Goal: Information Seeking & Learning: Learn about a topic

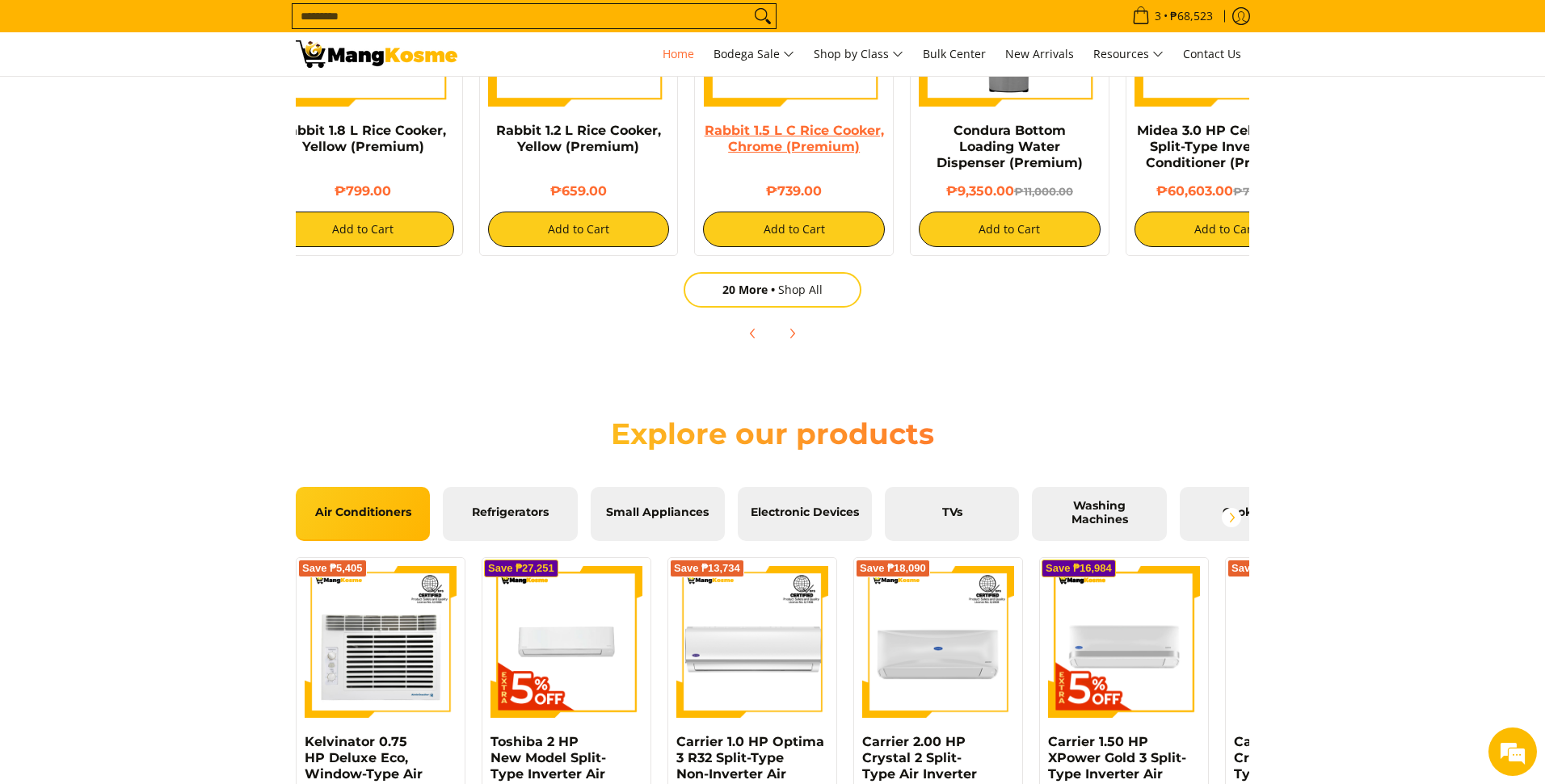
scroll to position [1461, 0]
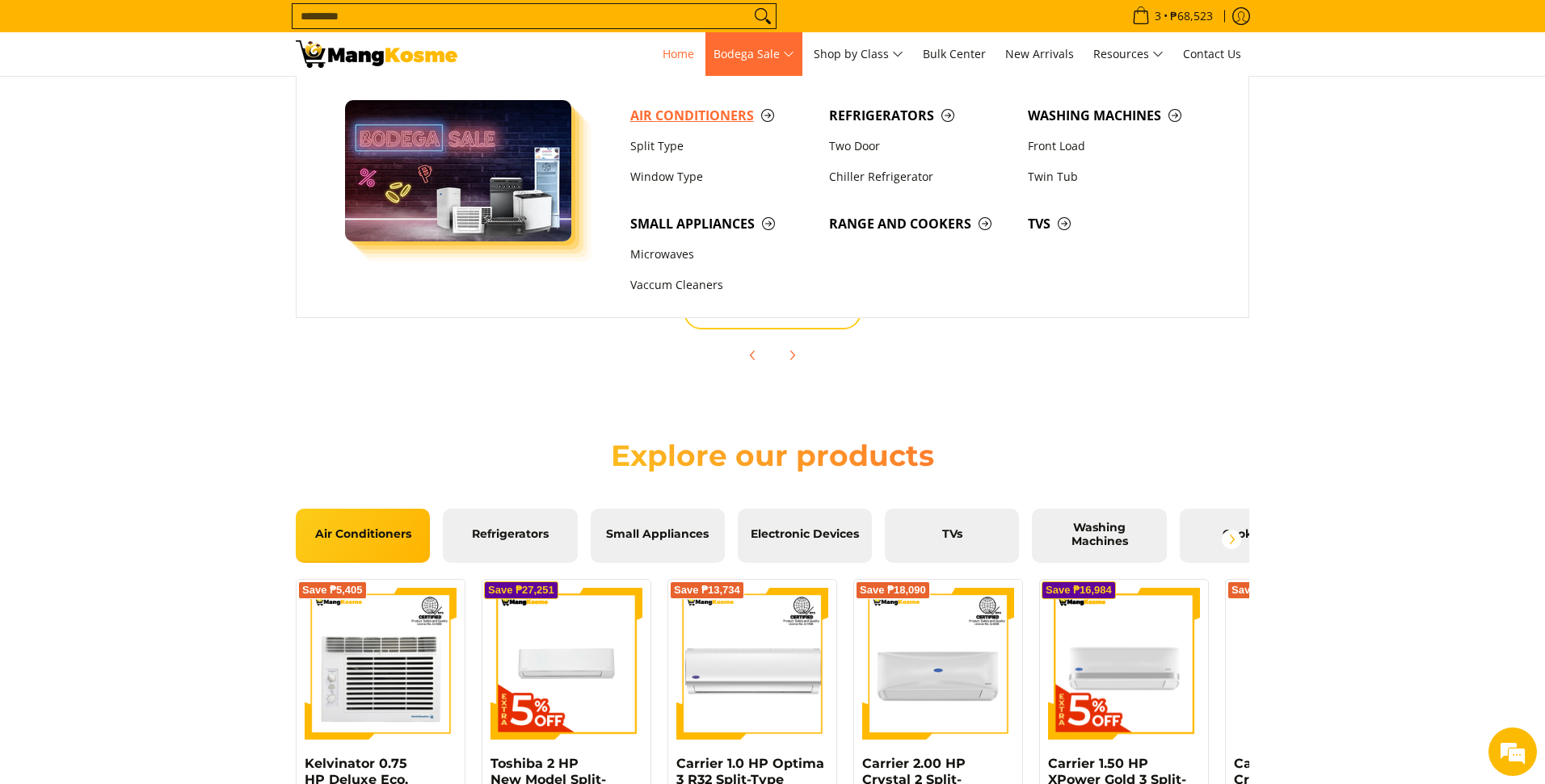
click at [700, 121] on span "Air Conditioners" at bounding box center [721, 115] width 182 height 20
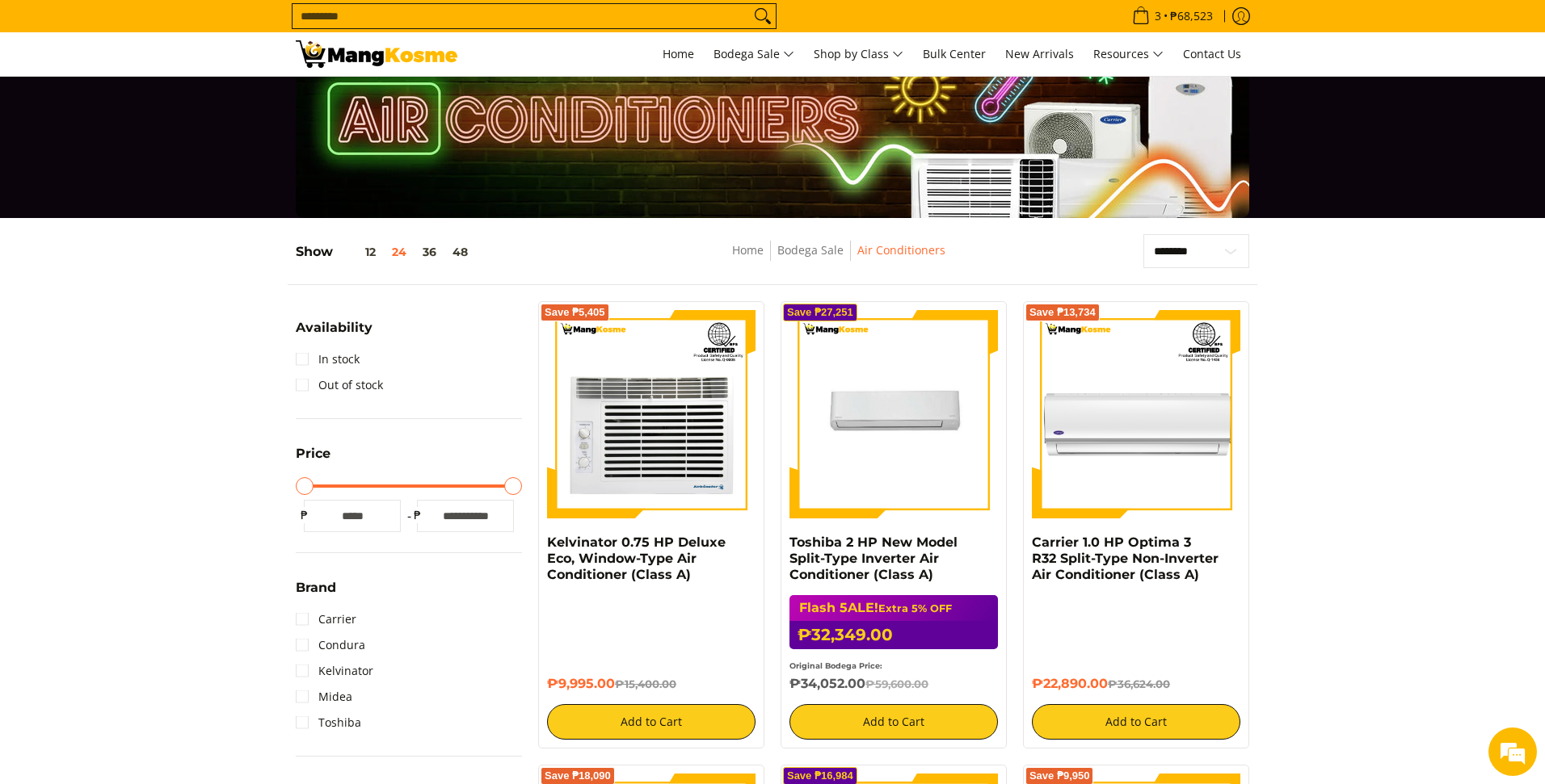
scroll to position [13, 0]
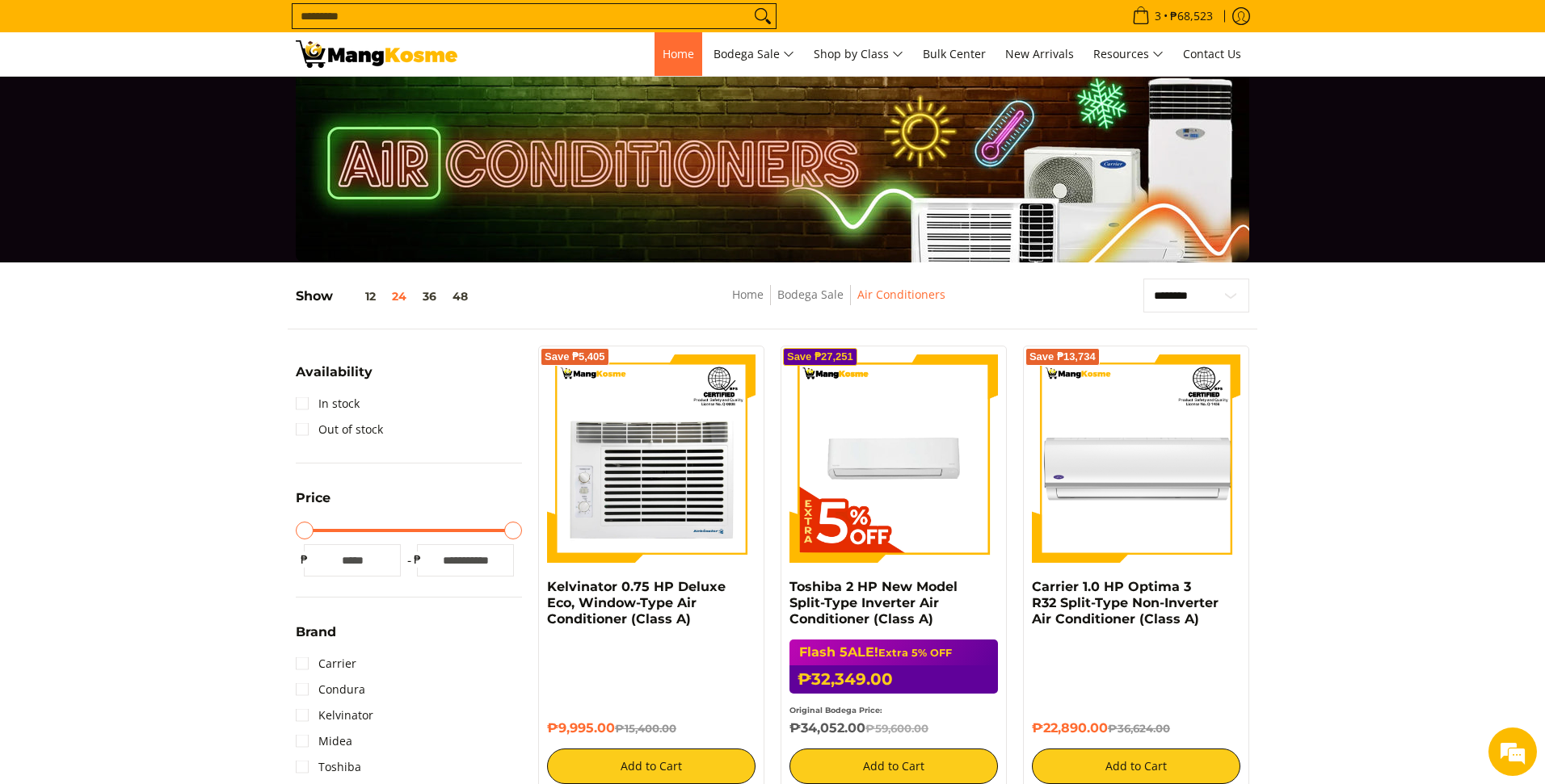
click at [654, 59] on link "Home" at bounding box center [678, 54] width 48 height 43
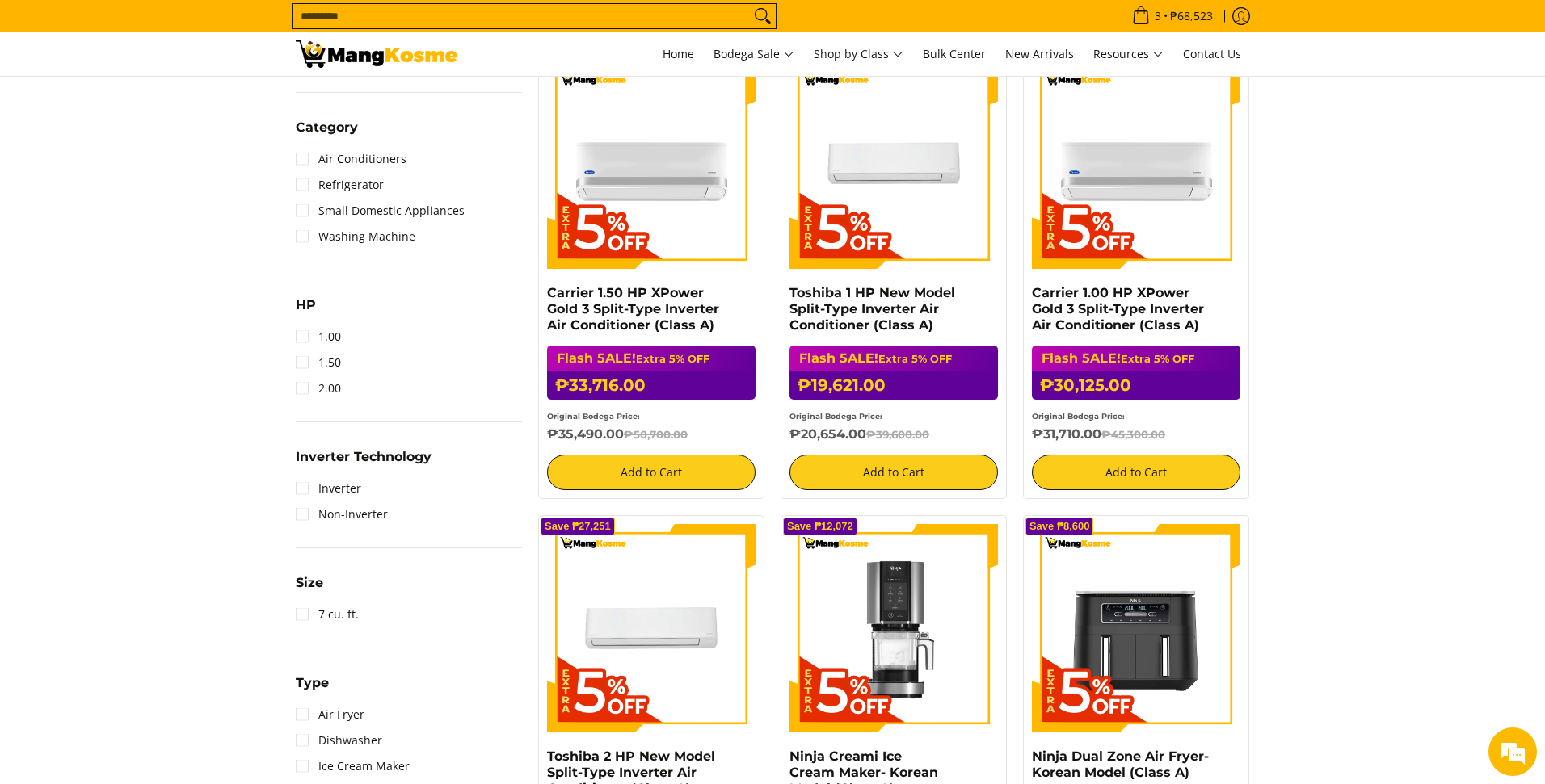
scroll to position [808, 0]
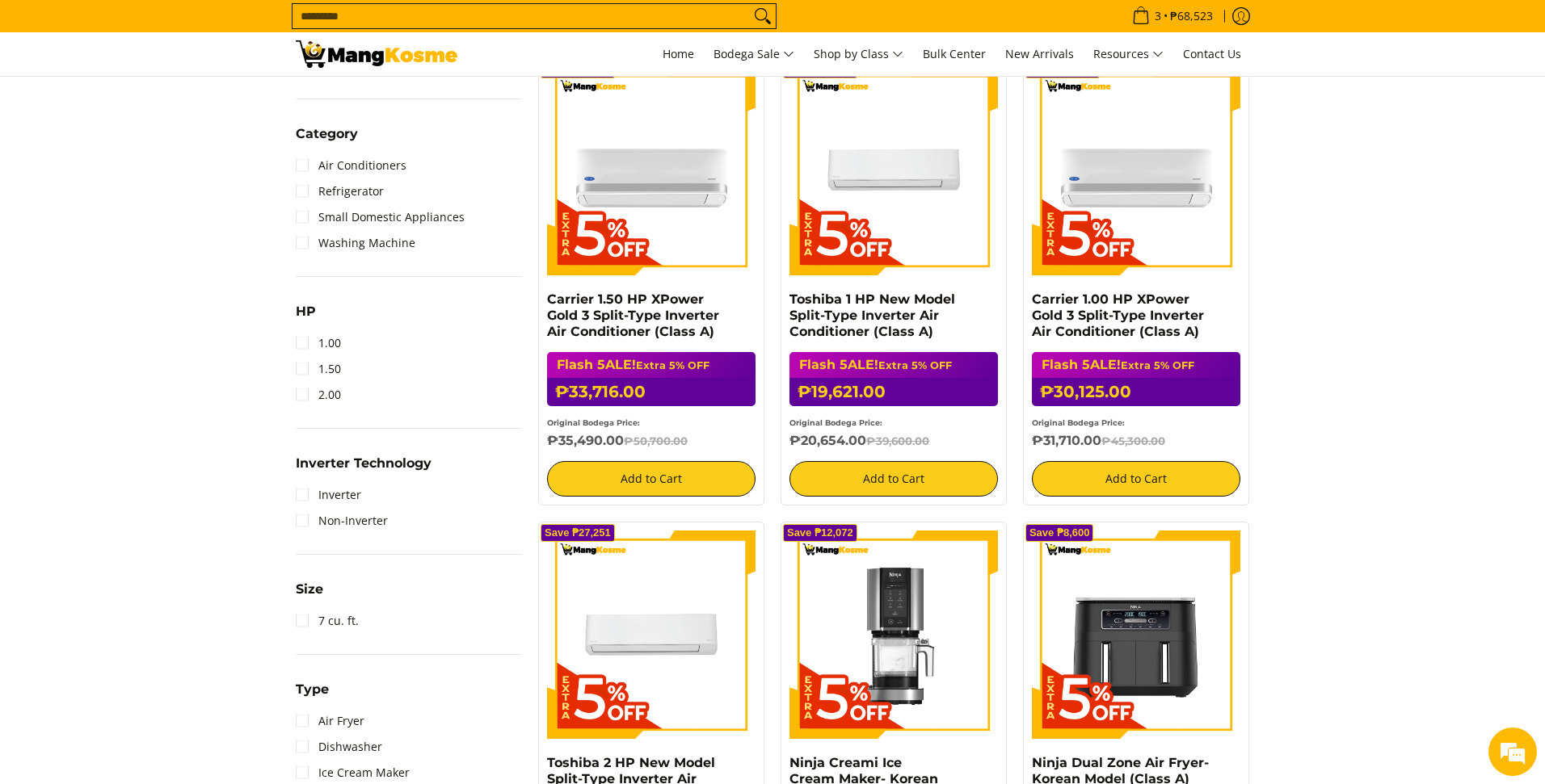
drag, startPoint x: 815, startPoint y: 488, endPoint x: 587, endPoint y: 503, distance: 228.5
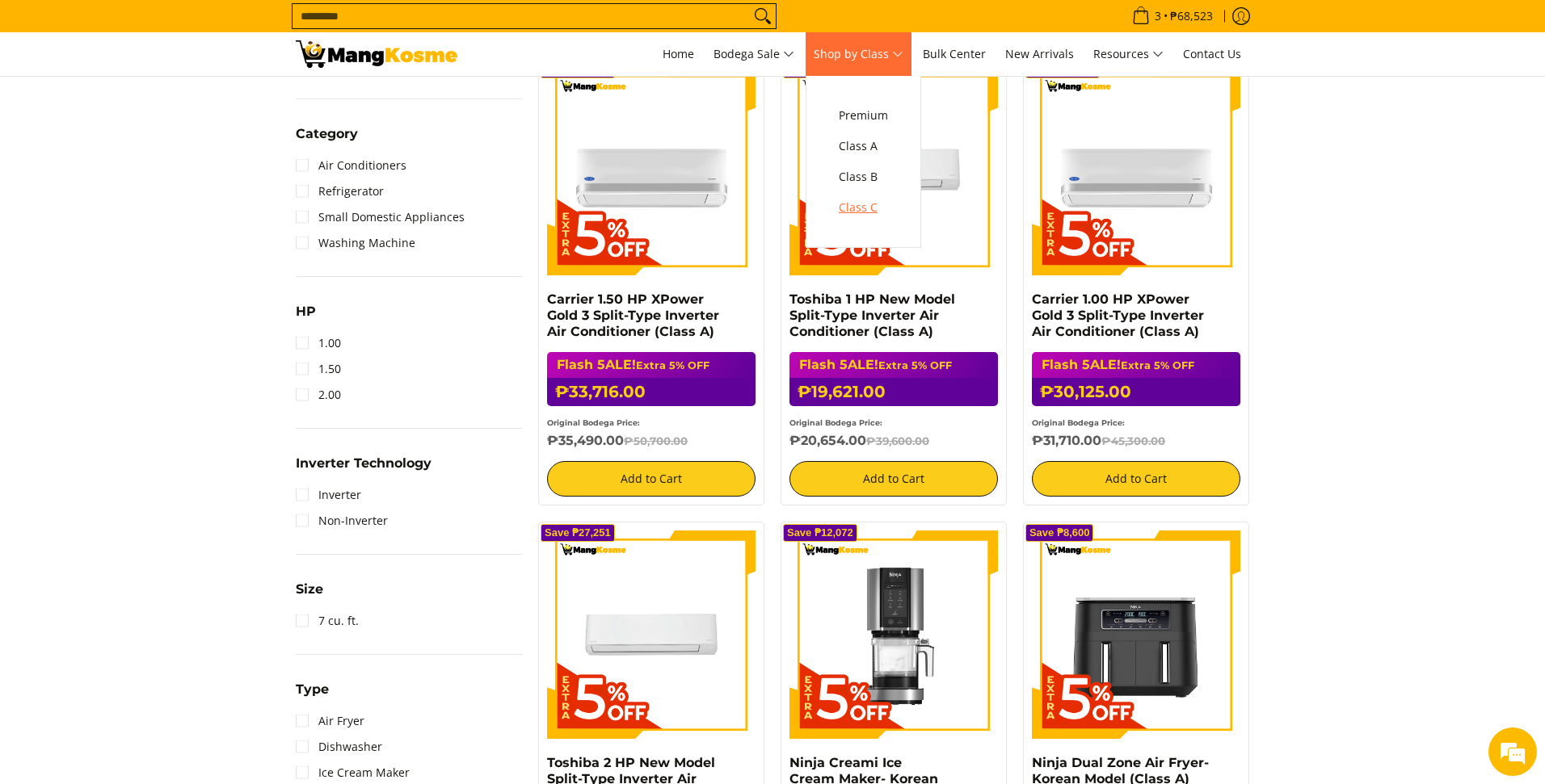
click at [867, 211] on span "Class C" at bounding box center [863, 208] width 50 height 20
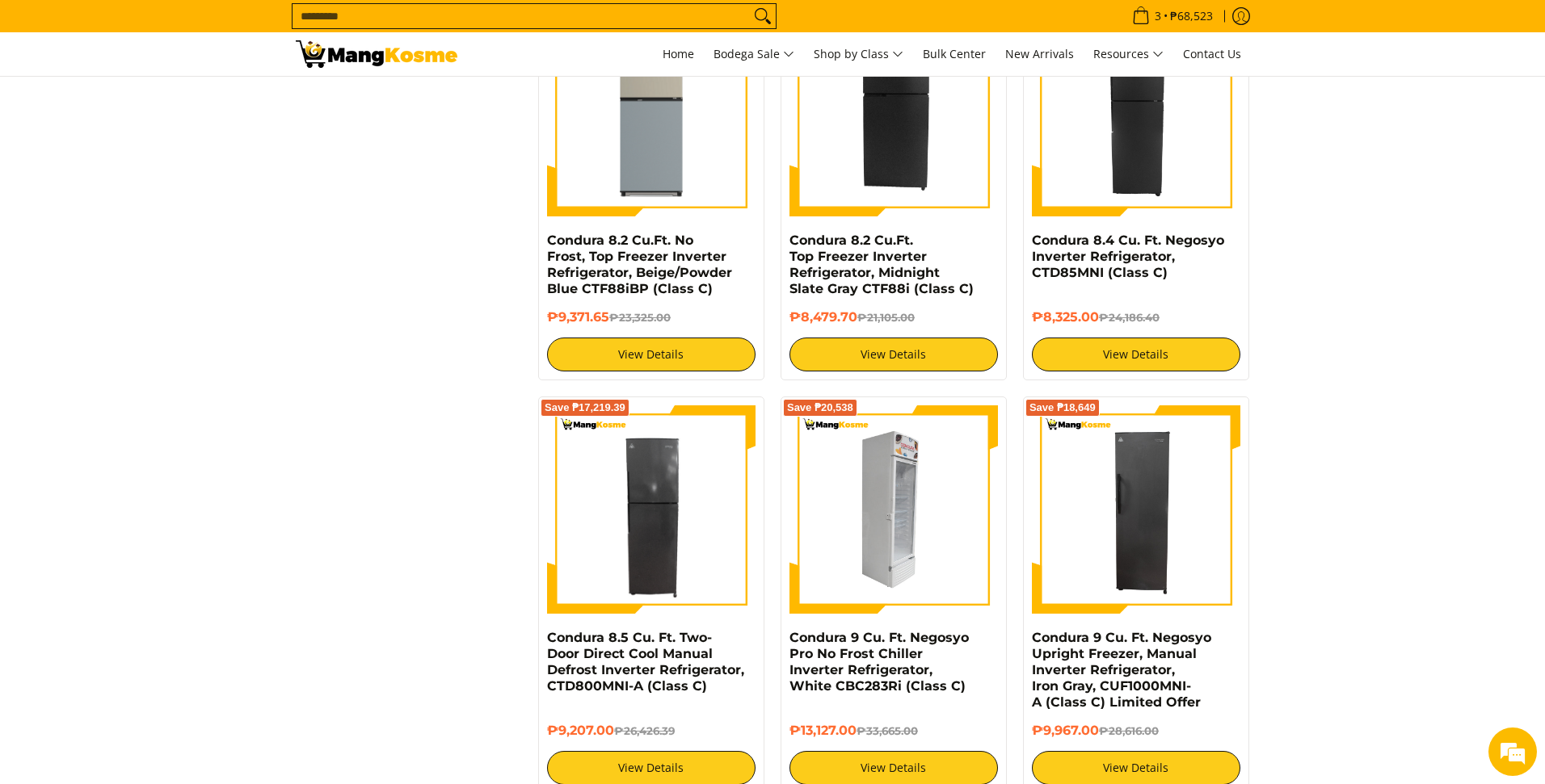
scroll to position [2365, 0]
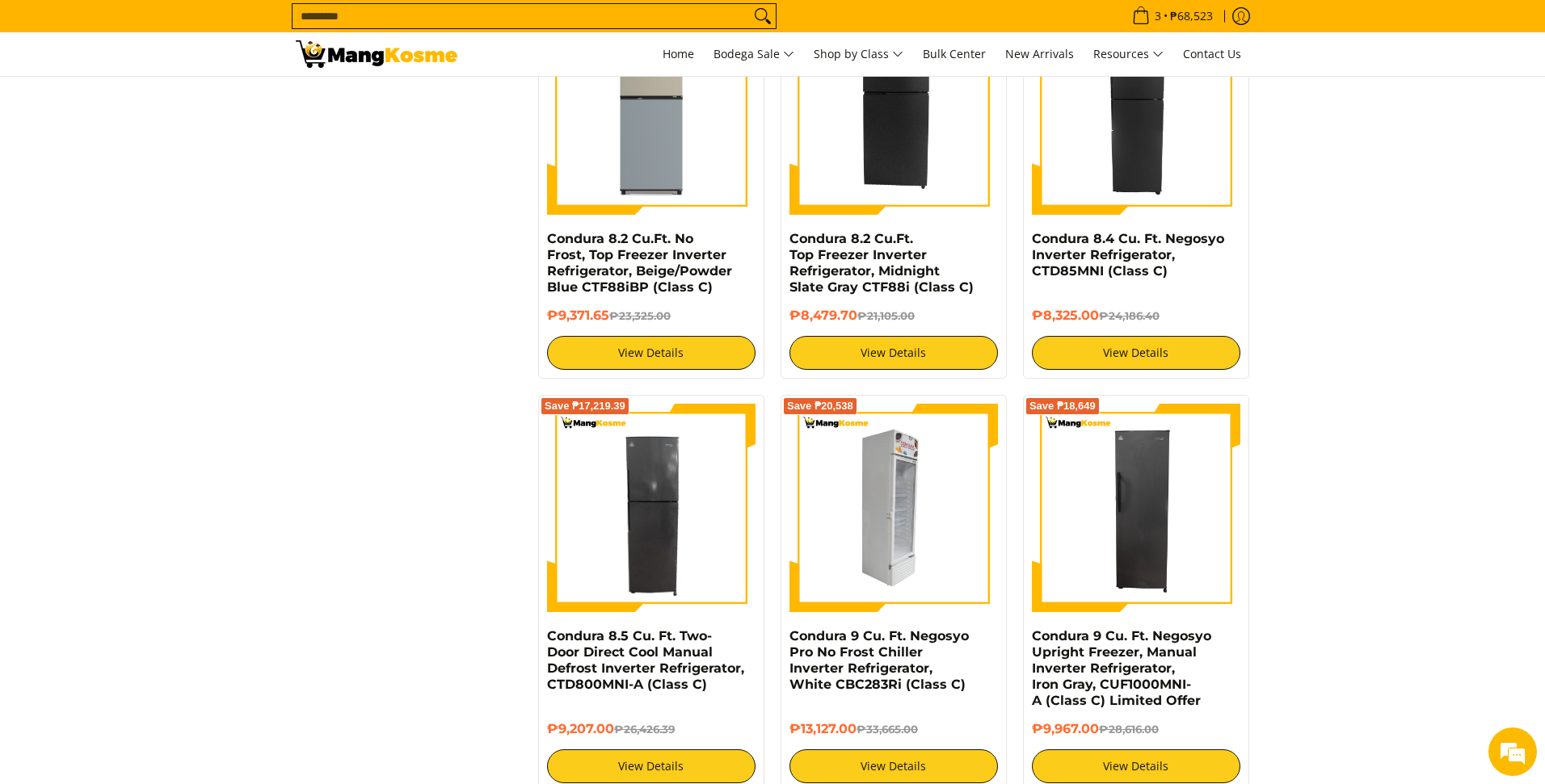
click at [925, 532] on img at bounding box center [893, 508] width 208 height 208
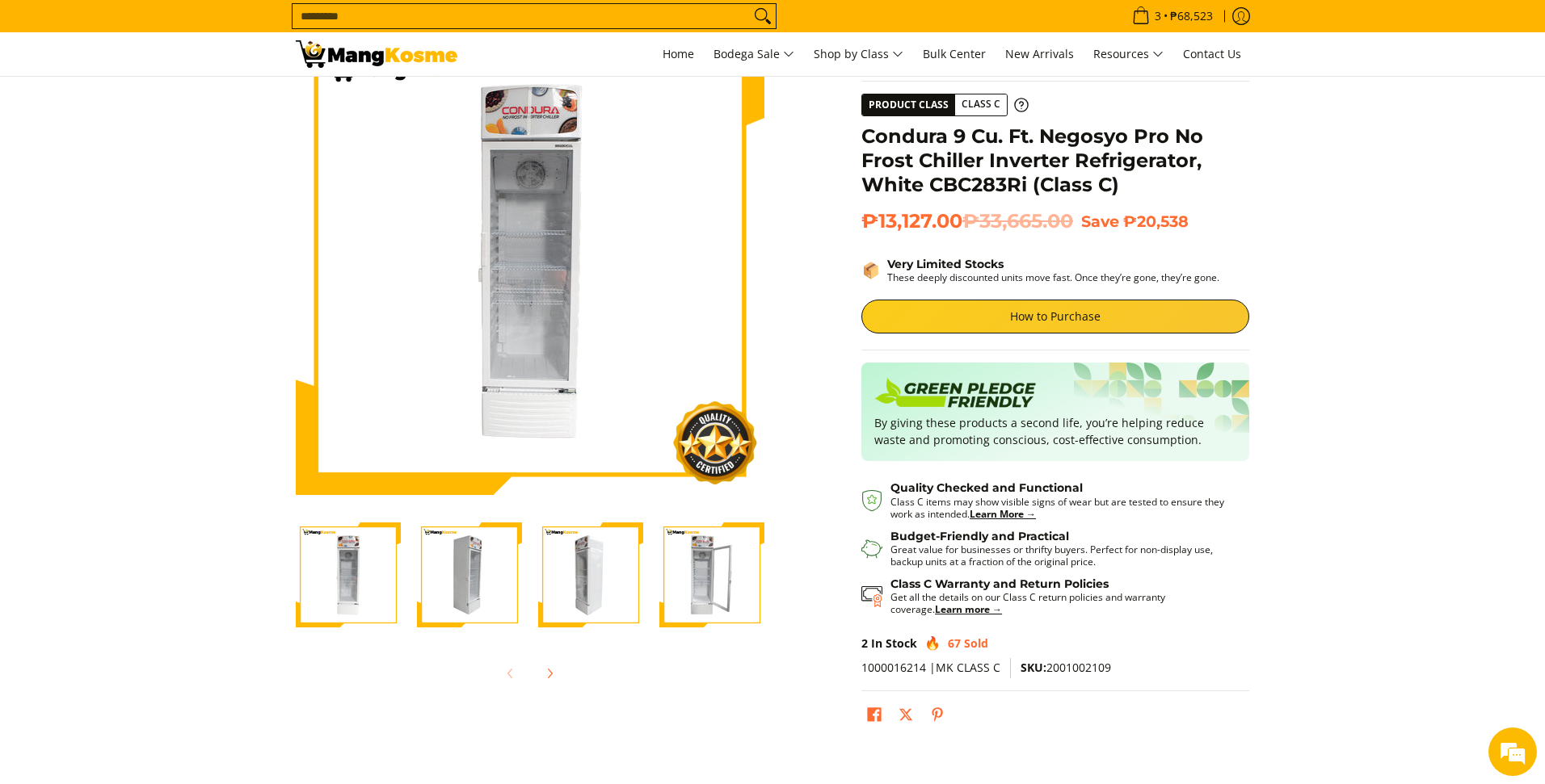
scroll to position [35, 0]
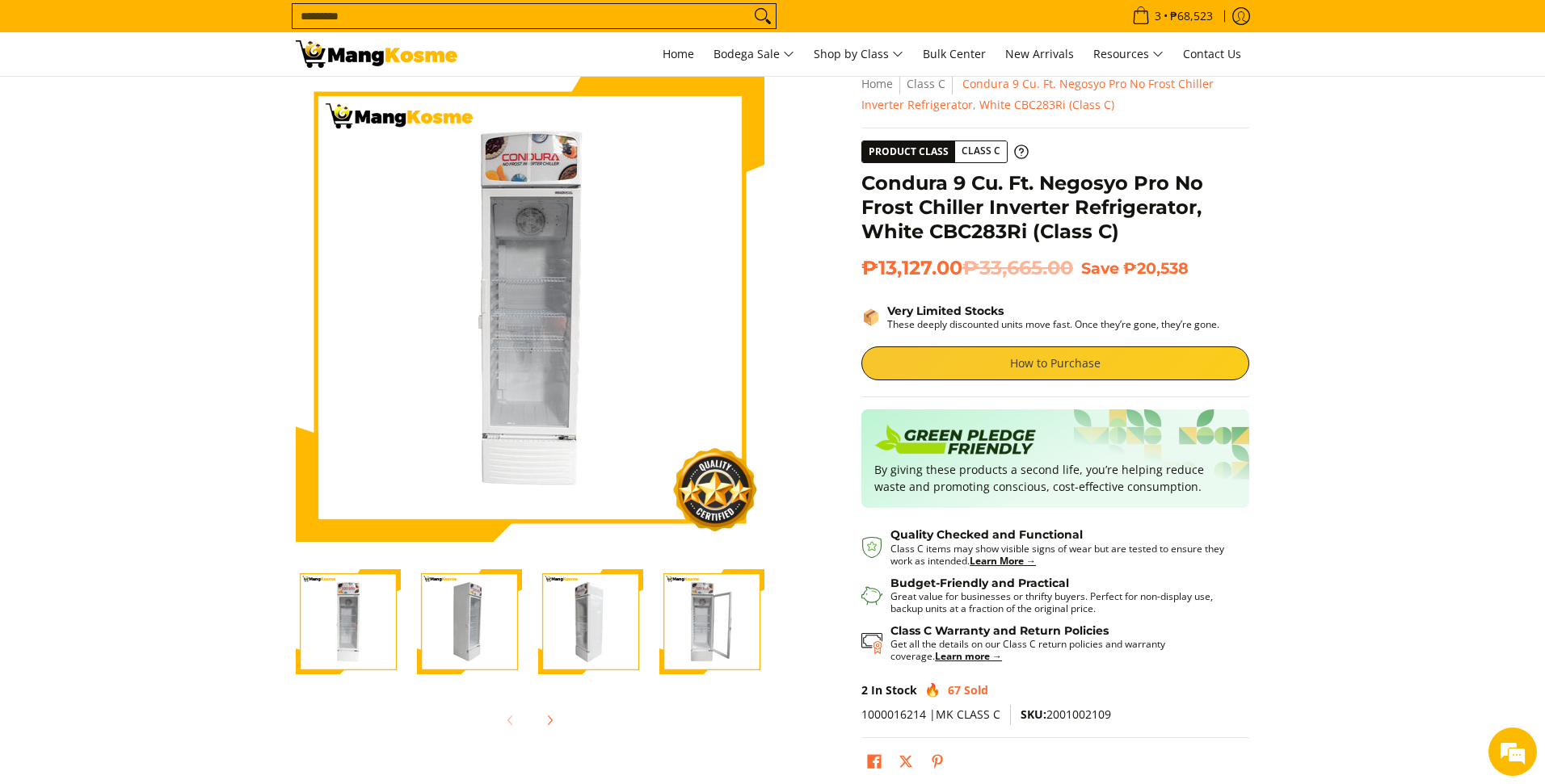
click at [1031, 359] on link "How to Purchase" at bounding box center [1056, 364] width 388 height 34
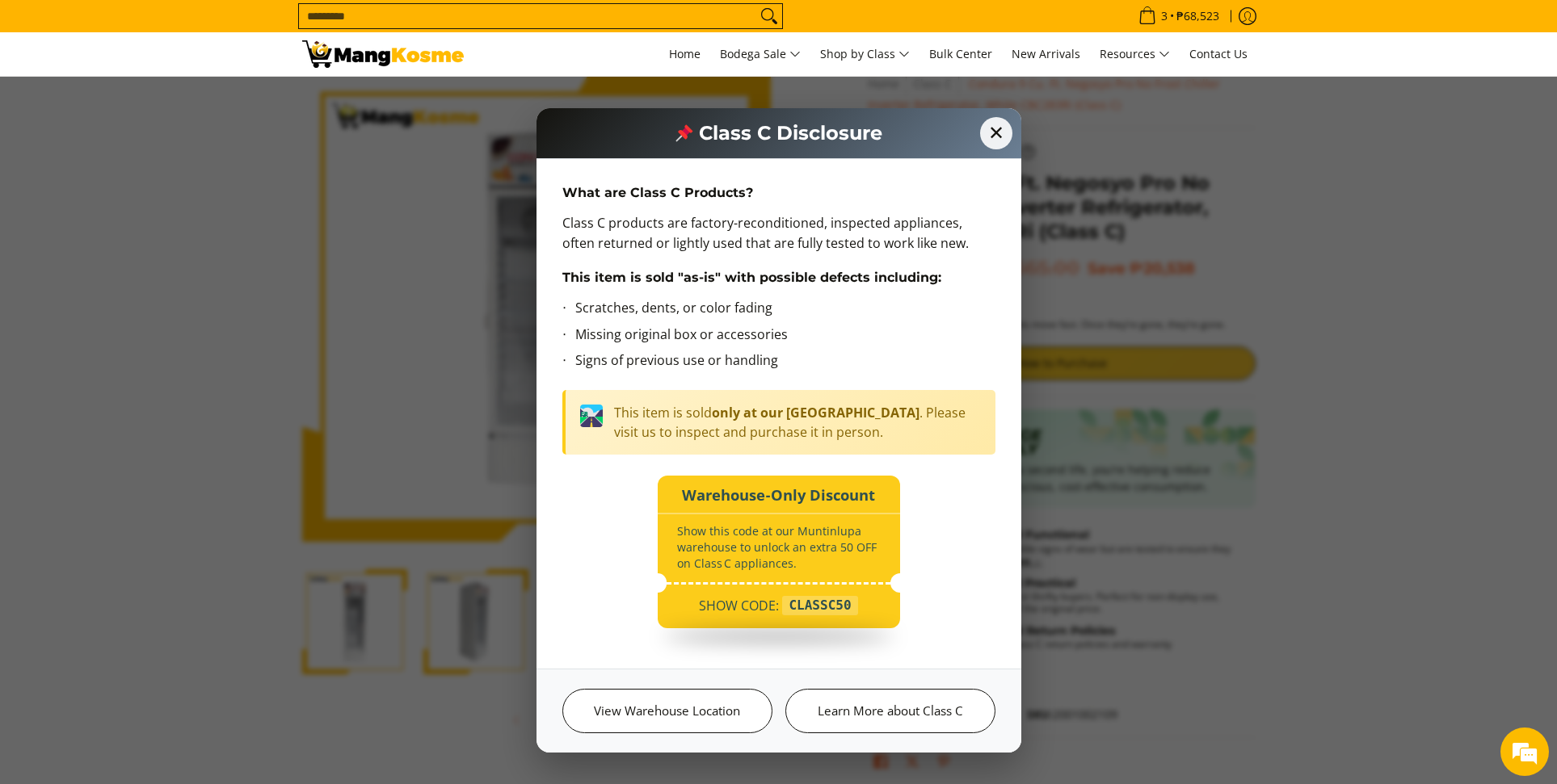
click at [1157, 398] on div "✕ Class C Disclosure What are Class C Products? Class C products are factory-re…" at bounding box center [778, 392] width 1557 height 784
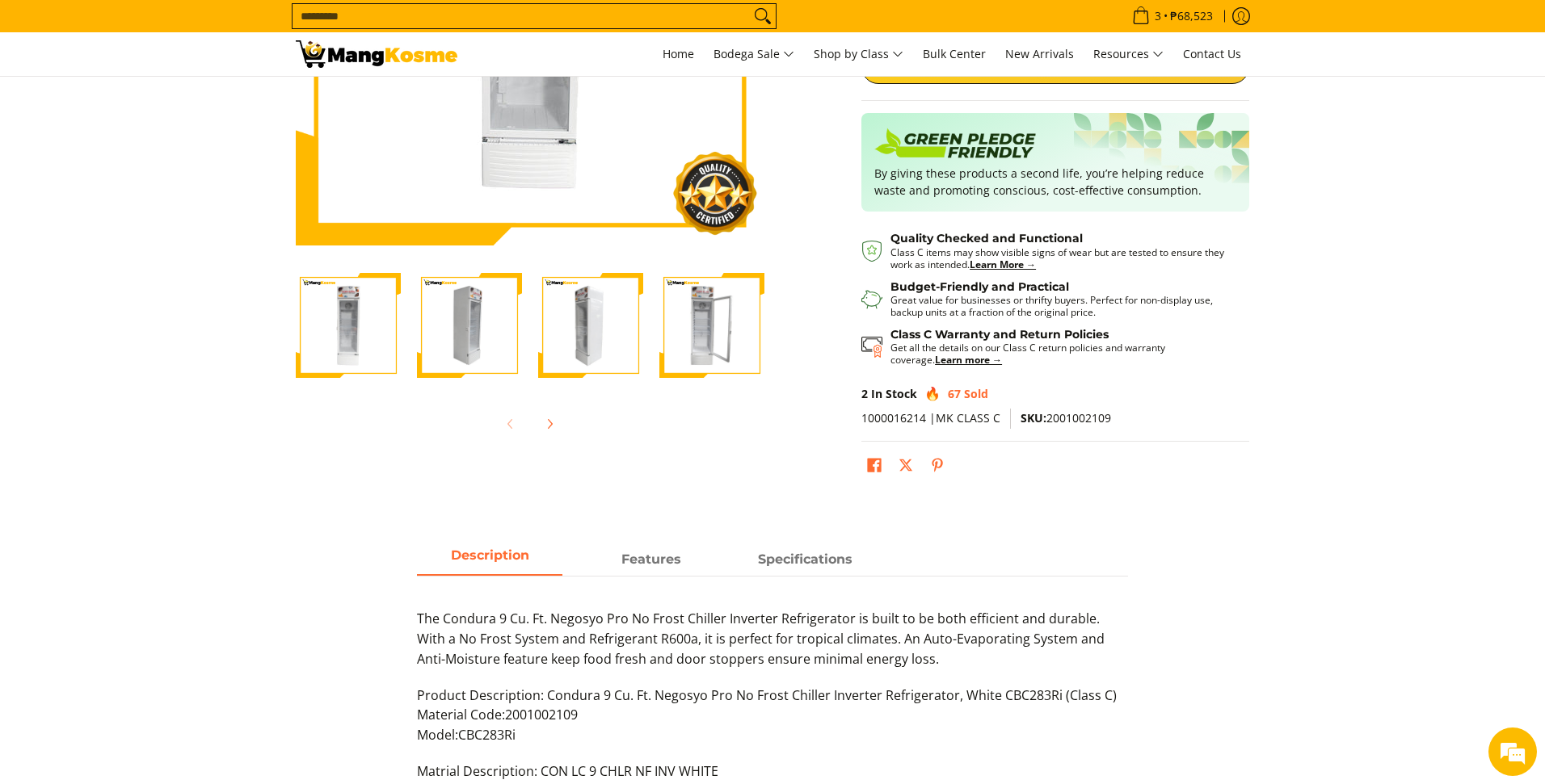
scroll to position [0, 0]
click at [1000, 155] on img at bounding box center [955, 145] width 162 height 39
click at [995, 264] on strong "Learn More →" at bounding box center [1003, 264] width 66 height 14
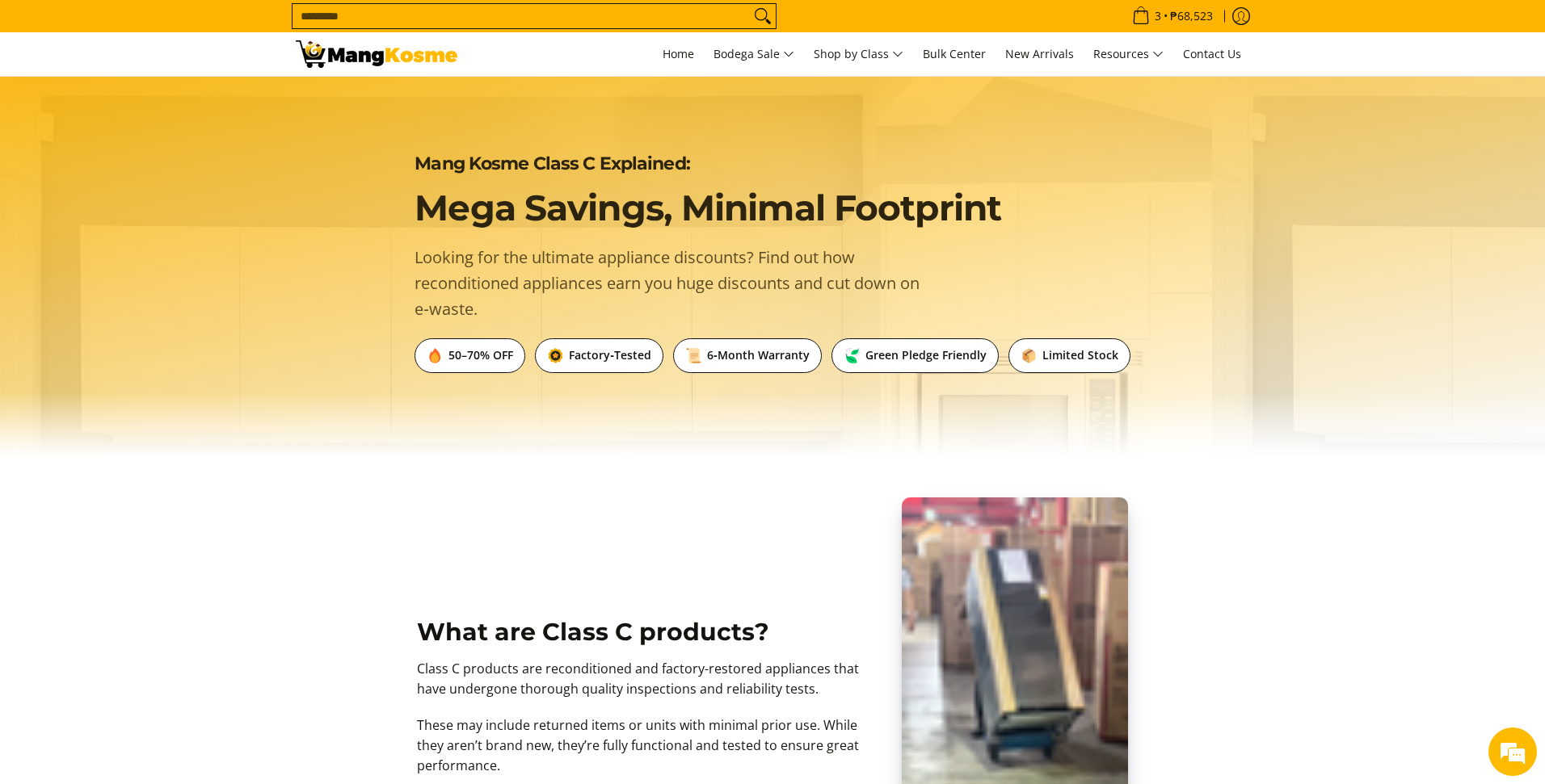
click at [368, 58] on img at bounding box center [376, 54] width 162 height 27
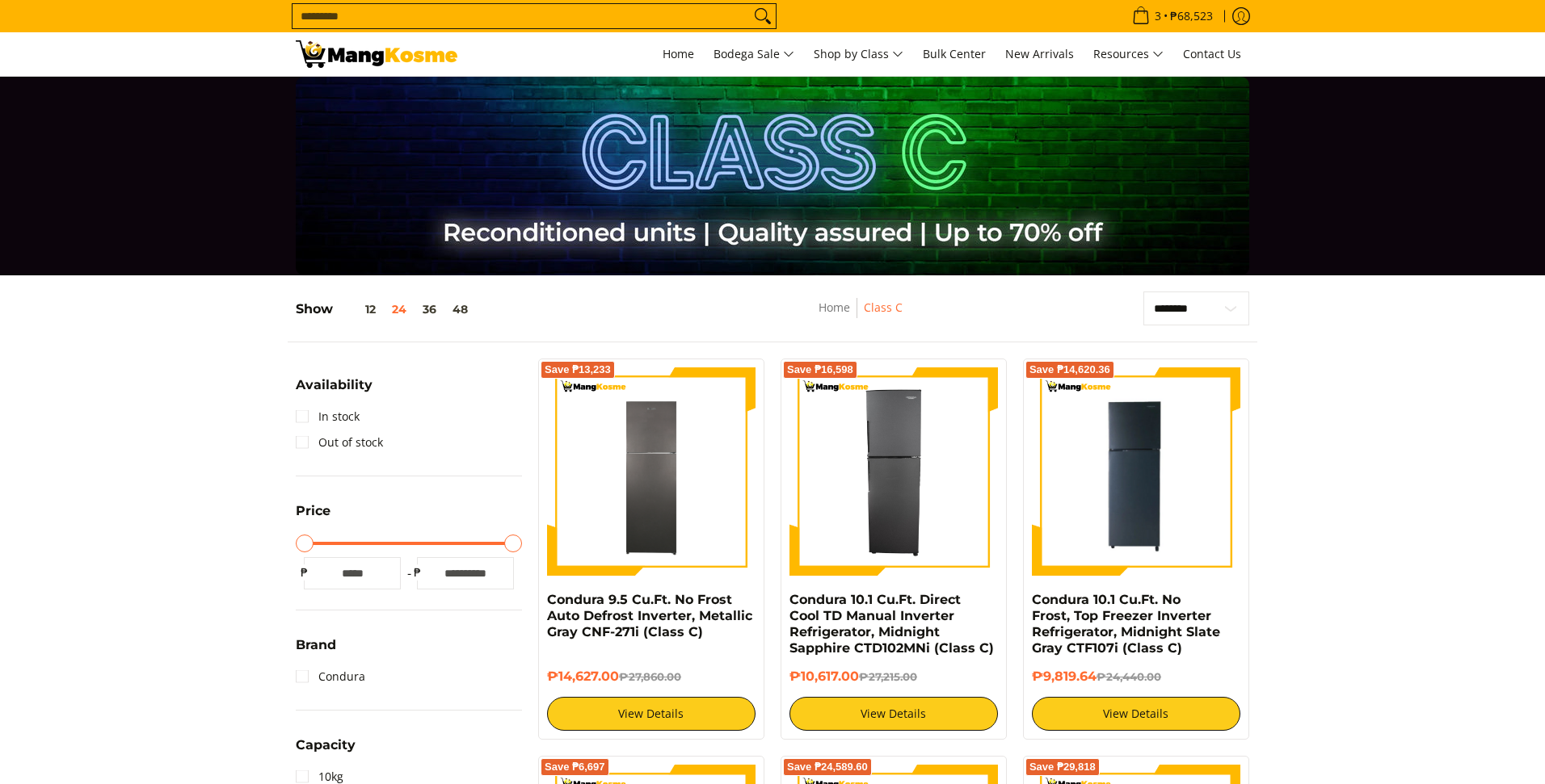
scroll to position [292, 0]
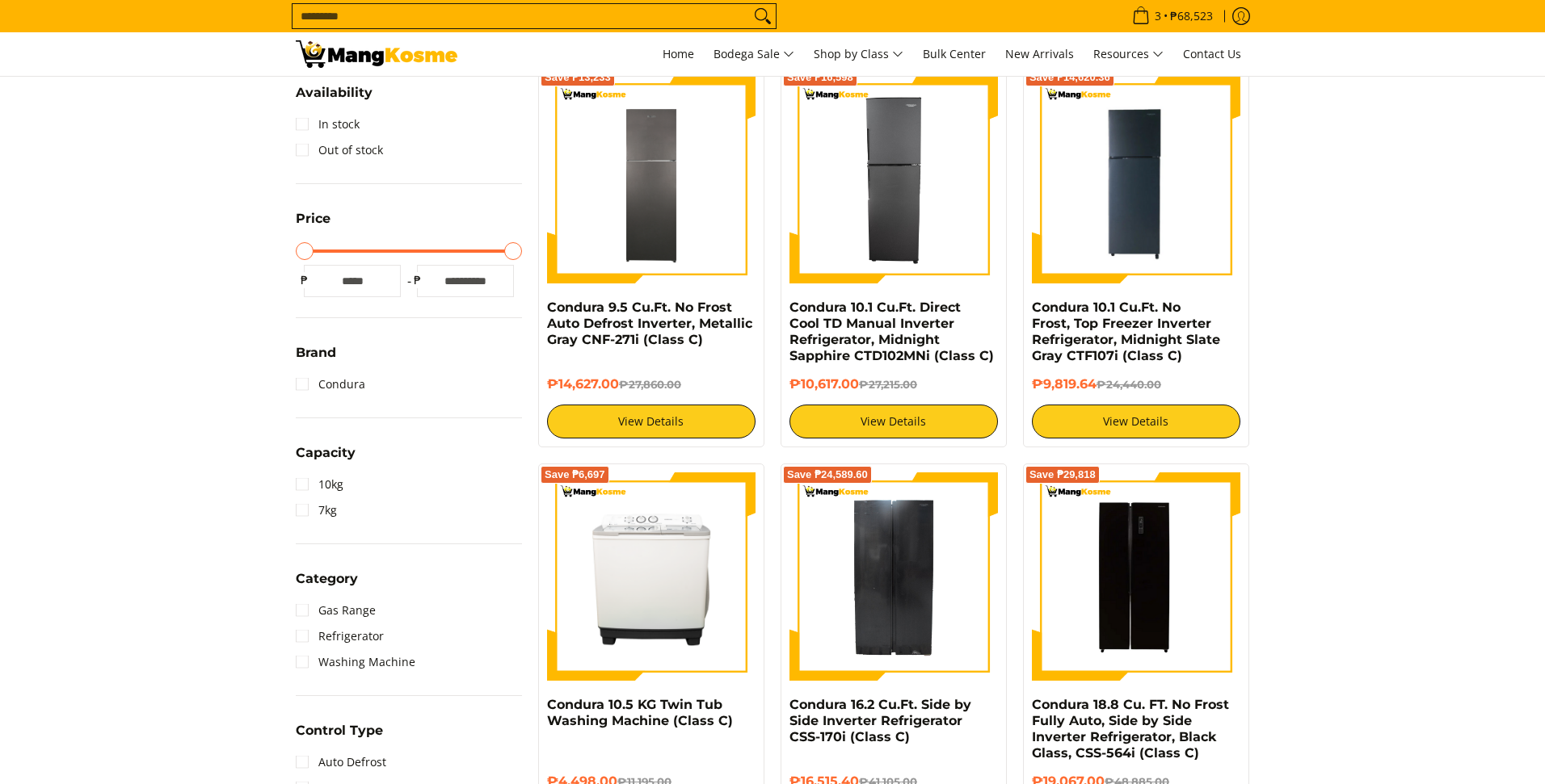
click at [928, 226] on img at bounding box center [893, 179] width 208 height 208
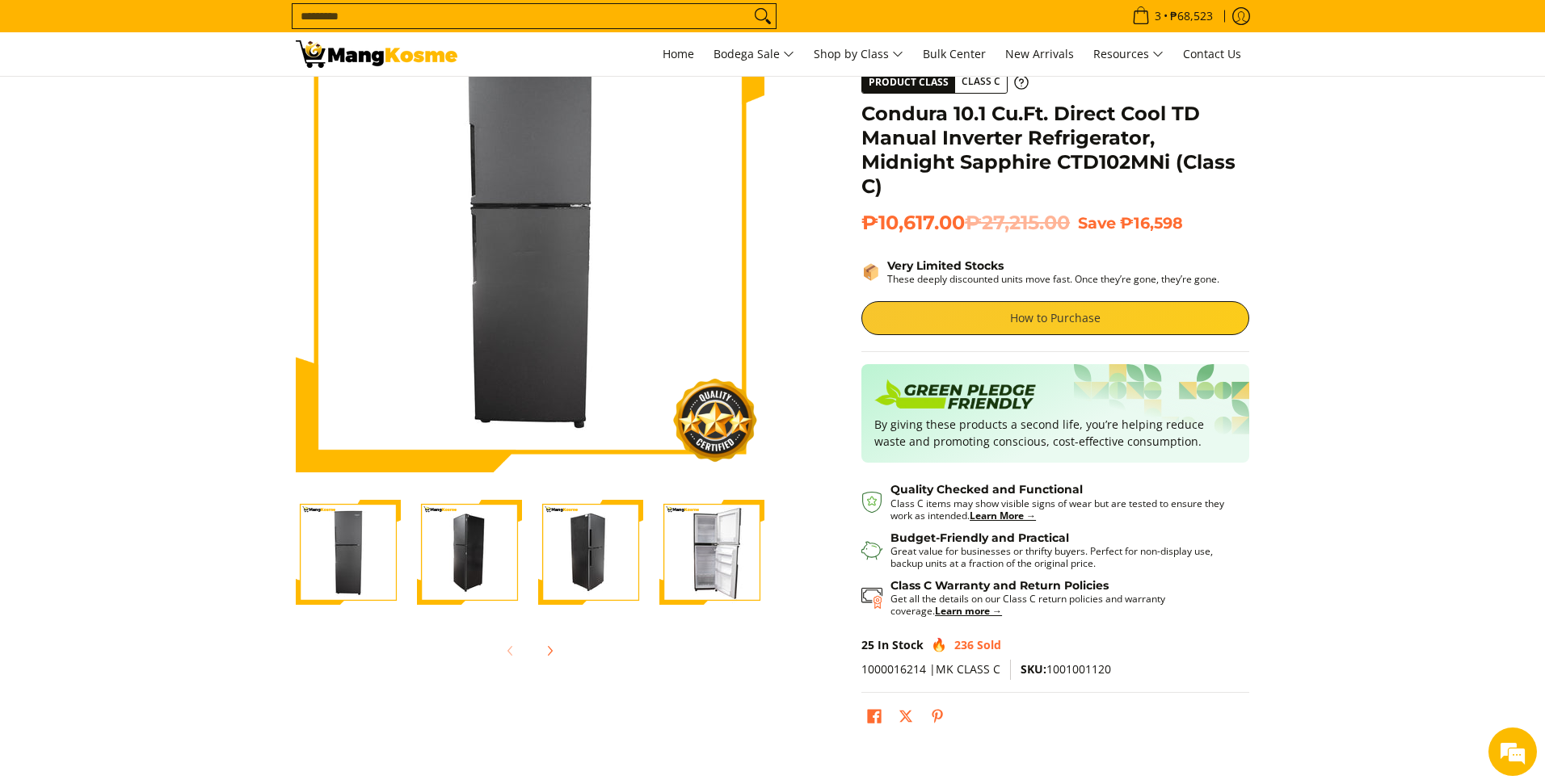
click at [1037, 322] on link "How to Purchase" at bounding box center [1056, 318] width 388 height 34
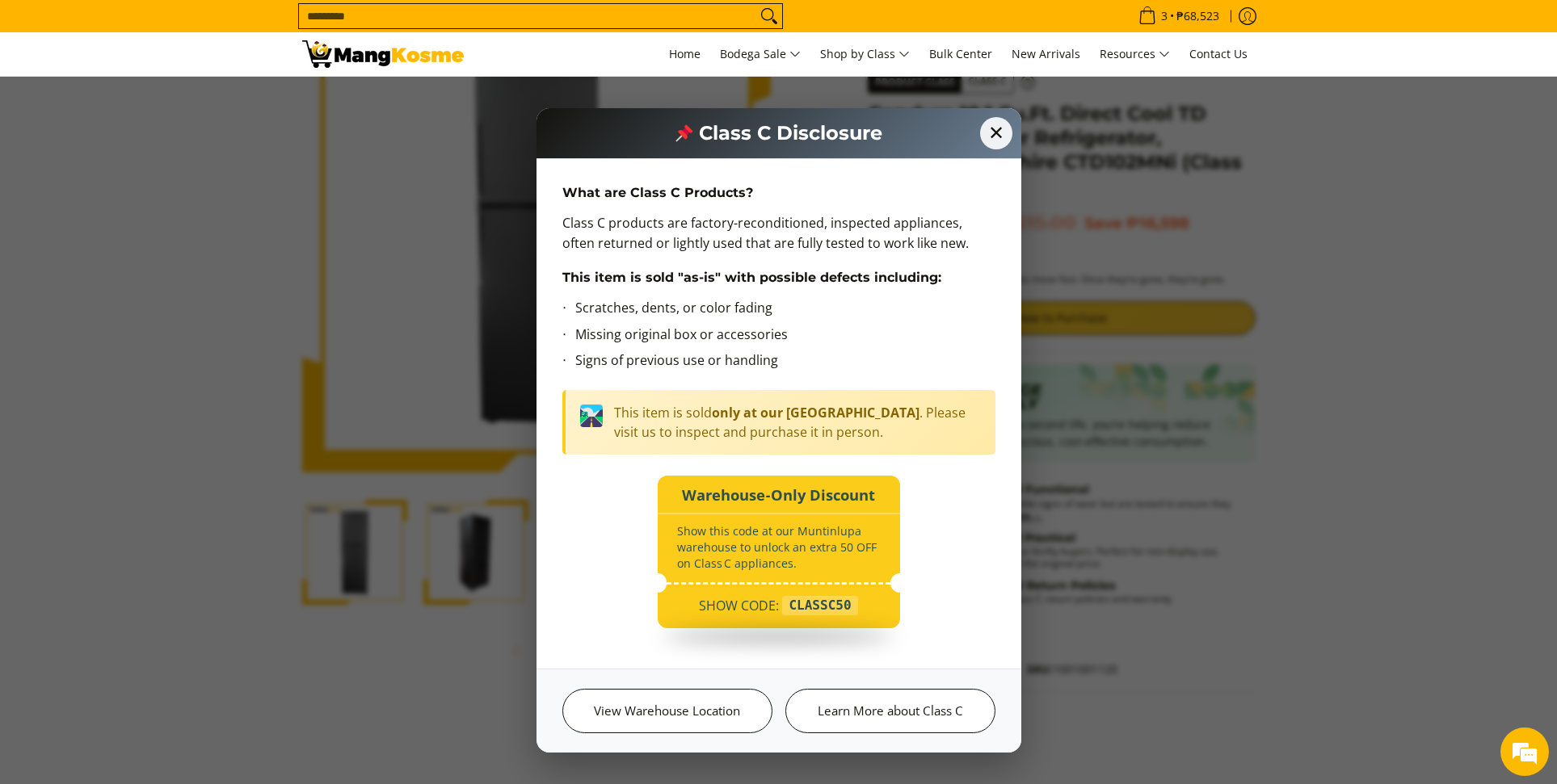
click at [831, 610] on div "CLASSC50" at bounding box center [820, 605] width 75 height 19
copy div "CLASSC50"
